Goal: Find specific page/section: Find specific page/section

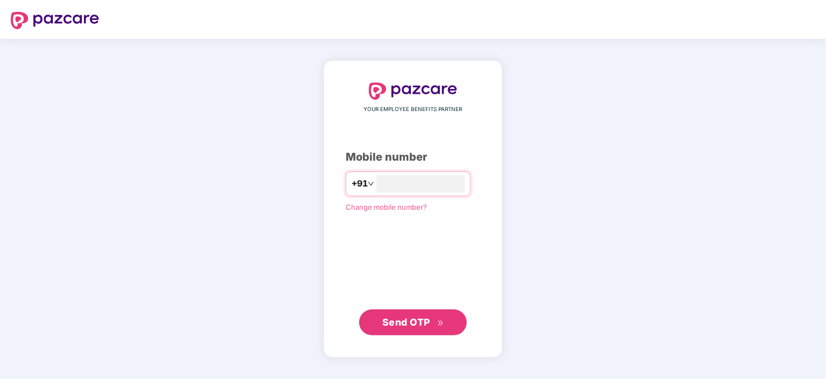
type input "**********"
click at [414, 314] on button "Send OTP" at bounding box center [413, 322] width 108 height 26
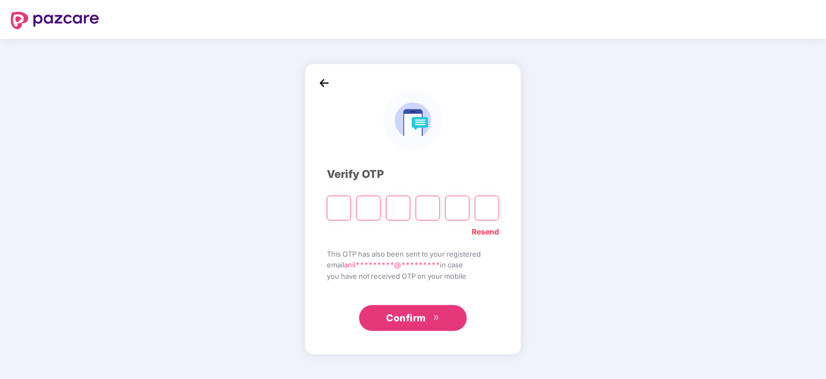
type input "*"
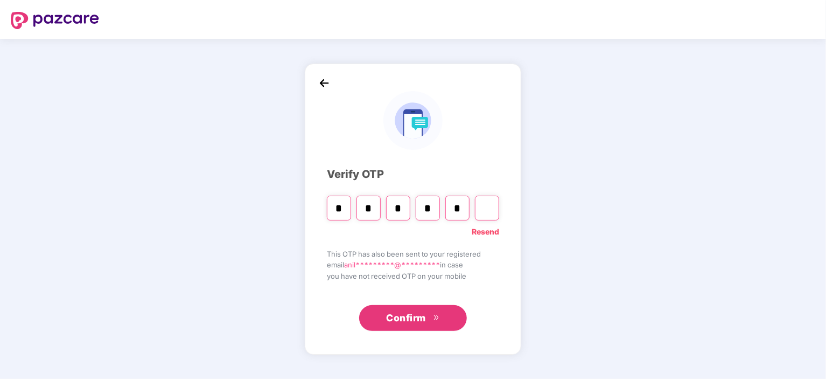
type input "*"
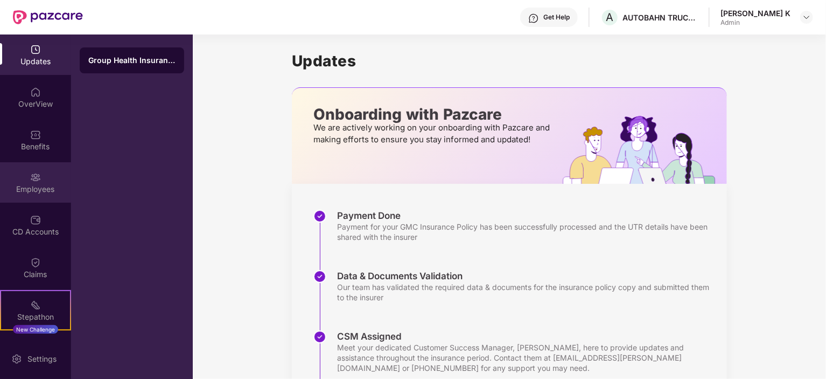
click at [48, 185] on div "Employees" at bounding box center [35, 189] width 71 height 11
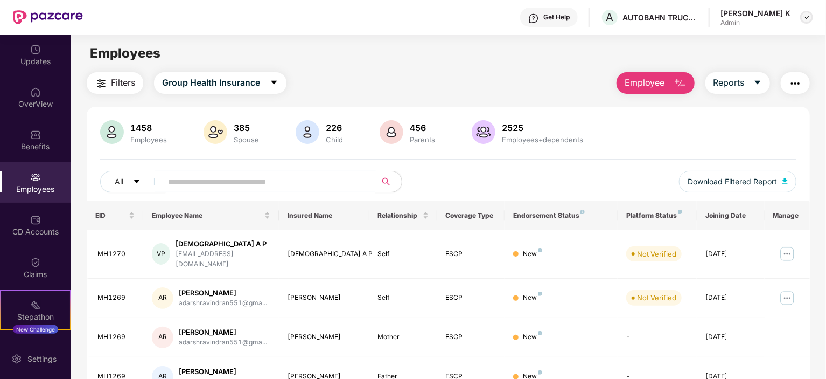
click at [802, 21] on img at bounding box center [806, 17] width 9 height 9
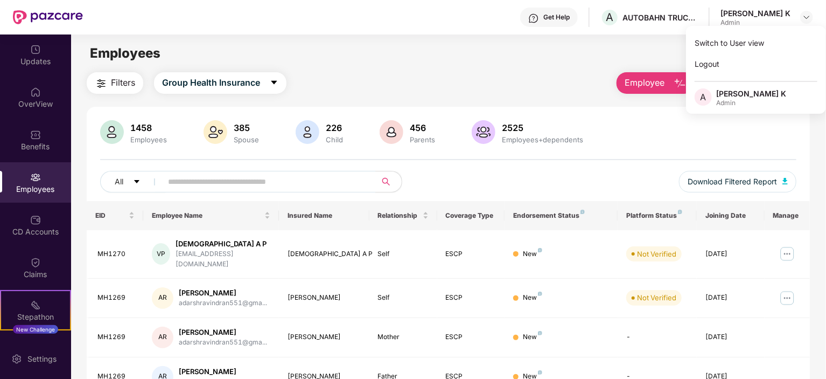
click at [543, 53] on div "Employees" at bounding box center [448, 53] width 755 height 20
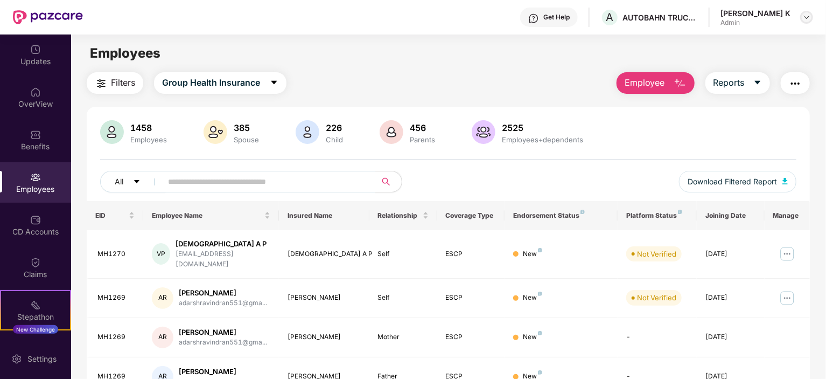
click at [807, 23] on div at bounding box center [806, 17] width 13 height 13
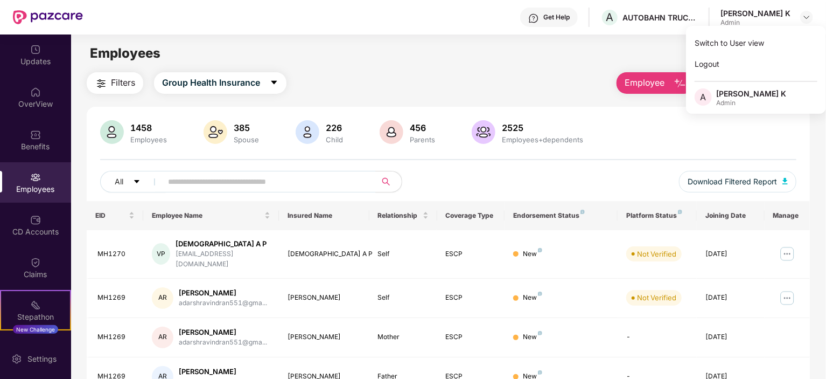
click at [566, 66] on main "Employees Filters Group Health Insurance Employee Reports 1458 Employees 385 Sp…" at bounding box center [448, 223] width 755 height 379
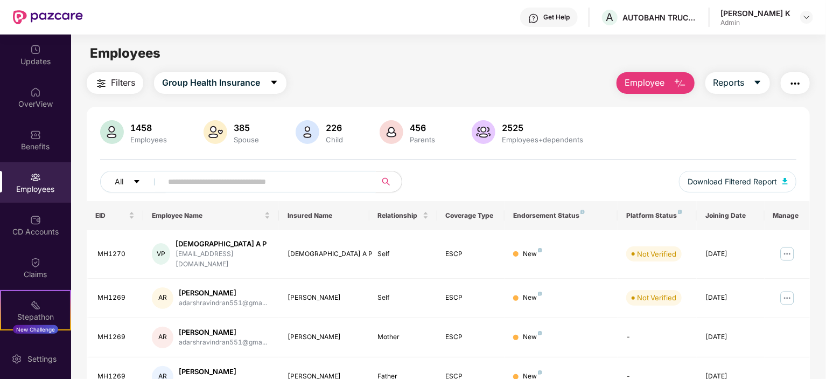
click at [263, 181] on input "text" at bounding box center [264, 181] width 193 height 16
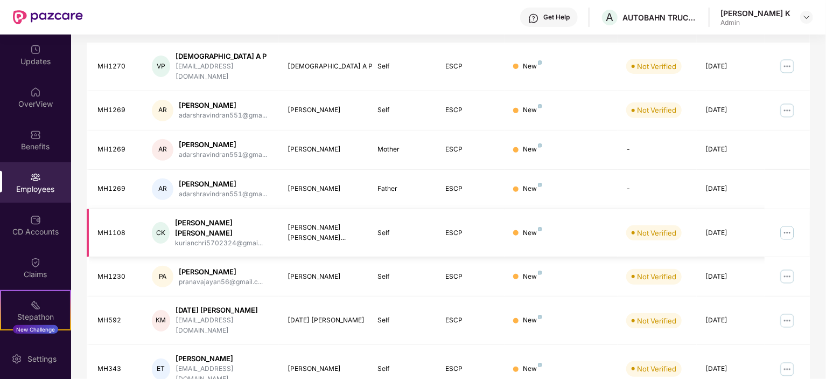
scroll to position [282, 0]
